Goal: Transaction & Acquisition: Subscribe to service/newsletter

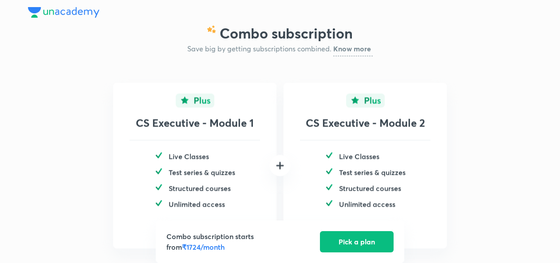
scroll to position [39, 0]
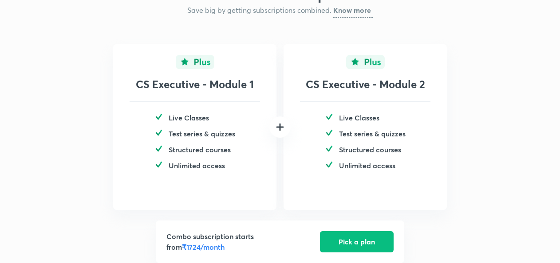
click at [350, 242] on button "Pick a plan" at bounding box center [357, 241] width 74 height 21
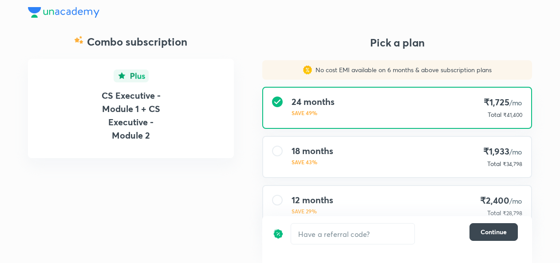
scroll to position [70, 0]
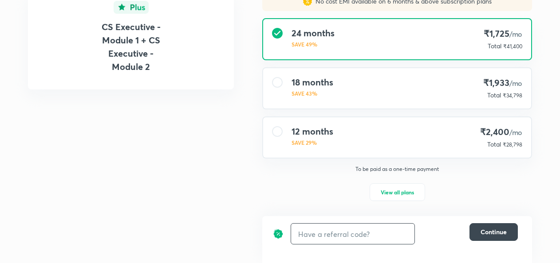
click at [341, 235] on input "text" at bounding box center [352, 234] width 123 height 21
type input "avc"
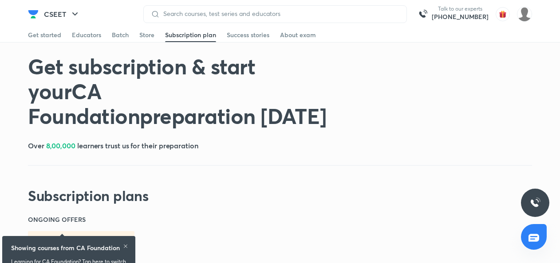
scroll to position [322, 0]
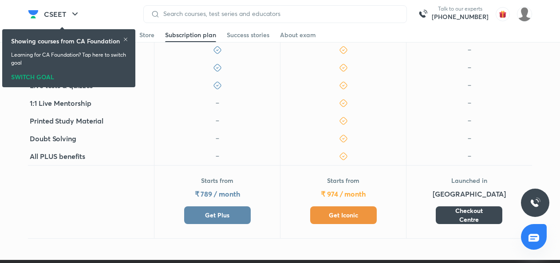
click at [229, 214] on span "Get Plus" at bounding box center [217, 215] width 24 height 9
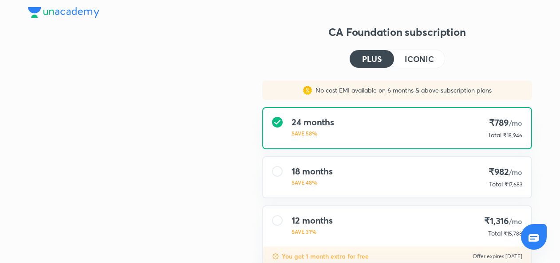
scroll to position [110, 0]
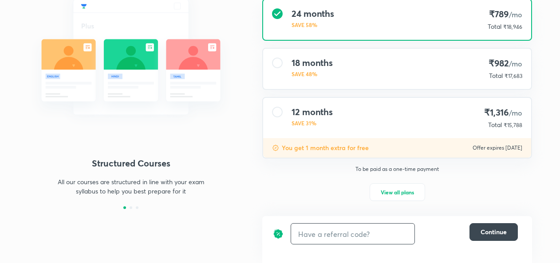
click at [339, 240] on input "text" at bounding box center [352, 234] width 123 height 21
type input "avc"
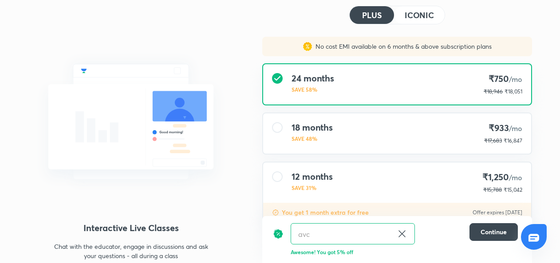
scroll to position [45, 0]
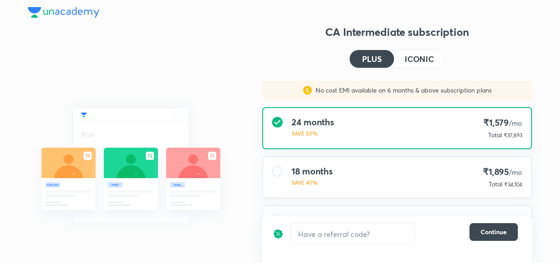
scroll to position [110, 0]
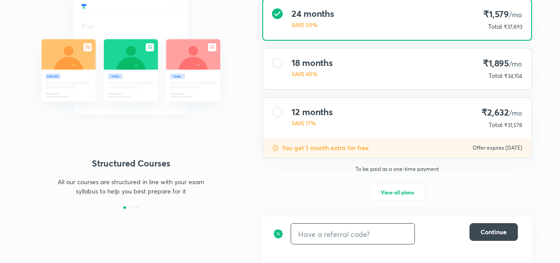
click at [319, 235] on input "text" at bounding box center [352, 234] width 123 height 21
type input "avc"
